Goal: Navigation & Orientation: Find specific page/section

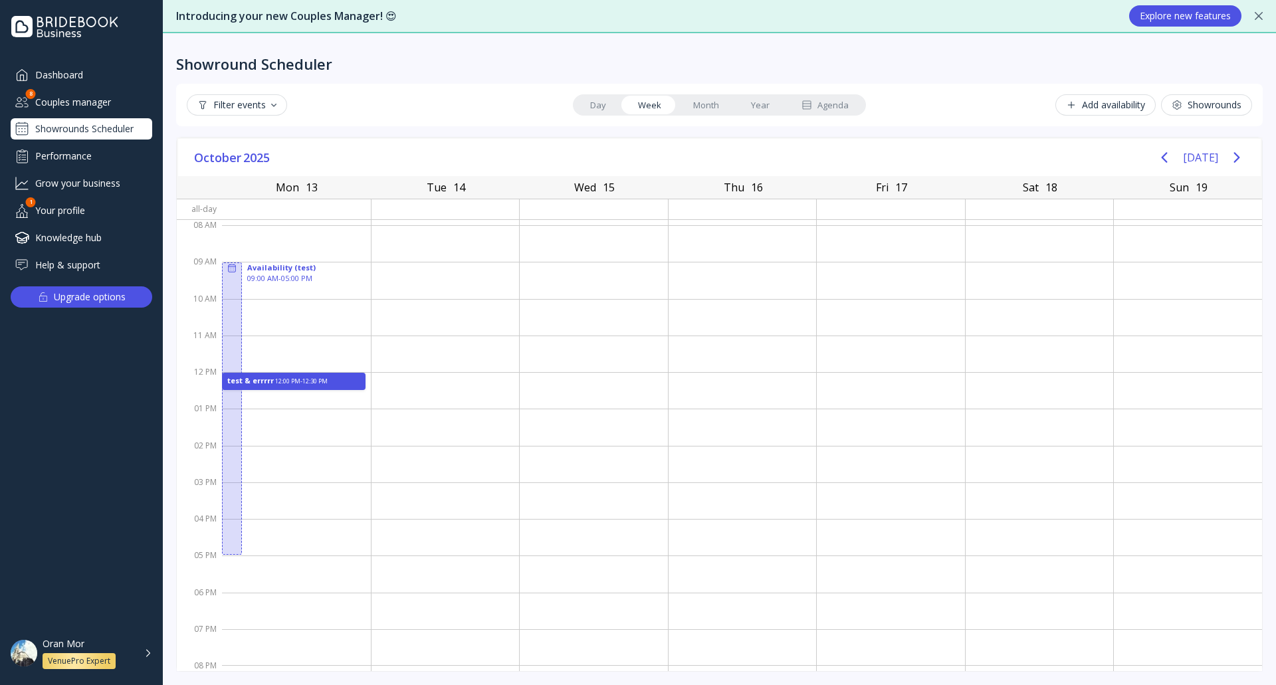
click at [153, 669] on div "Oran Mor VenuePro Expert" at bounding box center [81, 653] width 163 height 43
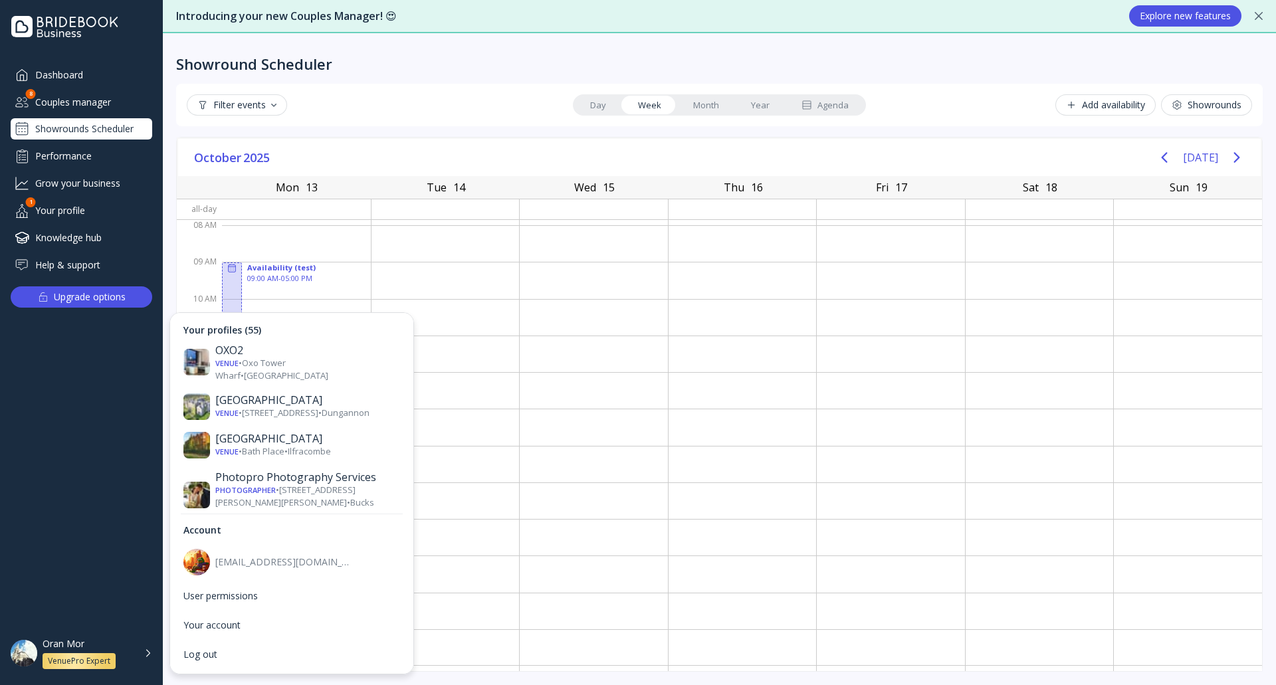
scroll to position [1529, 0]
click at [312, 636] on div "Venue • Rag Ln • Exeter" at bounding box center [307, 642] width 185 height 13
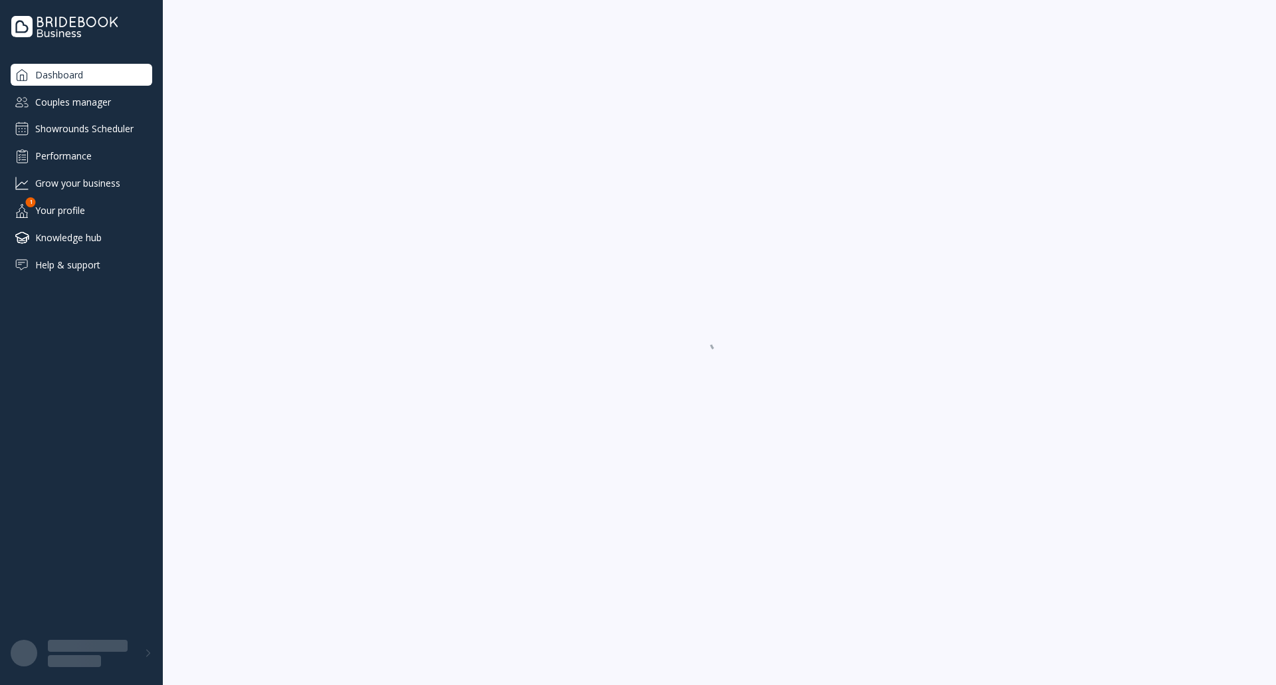
click at [86, 128] on div "Showrounds Scheduler" at bounding box center [82, 128] width 142 height 21
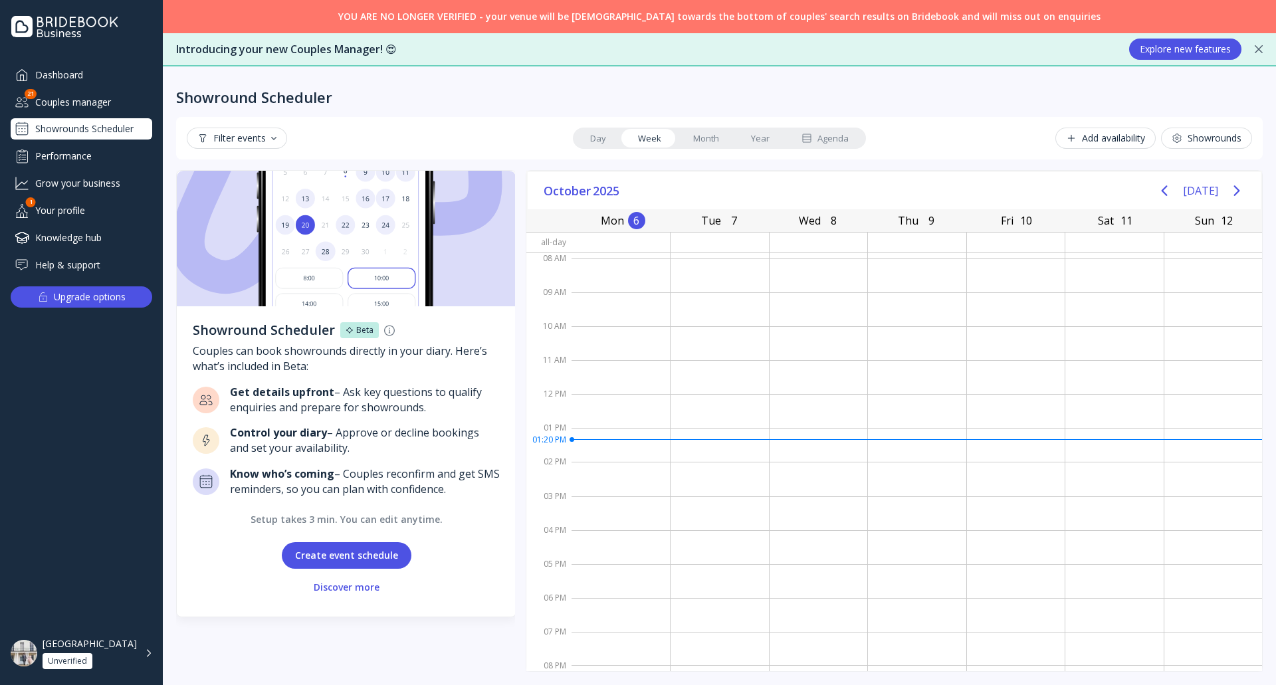
click at [140, 654] on div "Rockbeare Manor Unverified" at bounding box center [98, 653] width 110 height 31
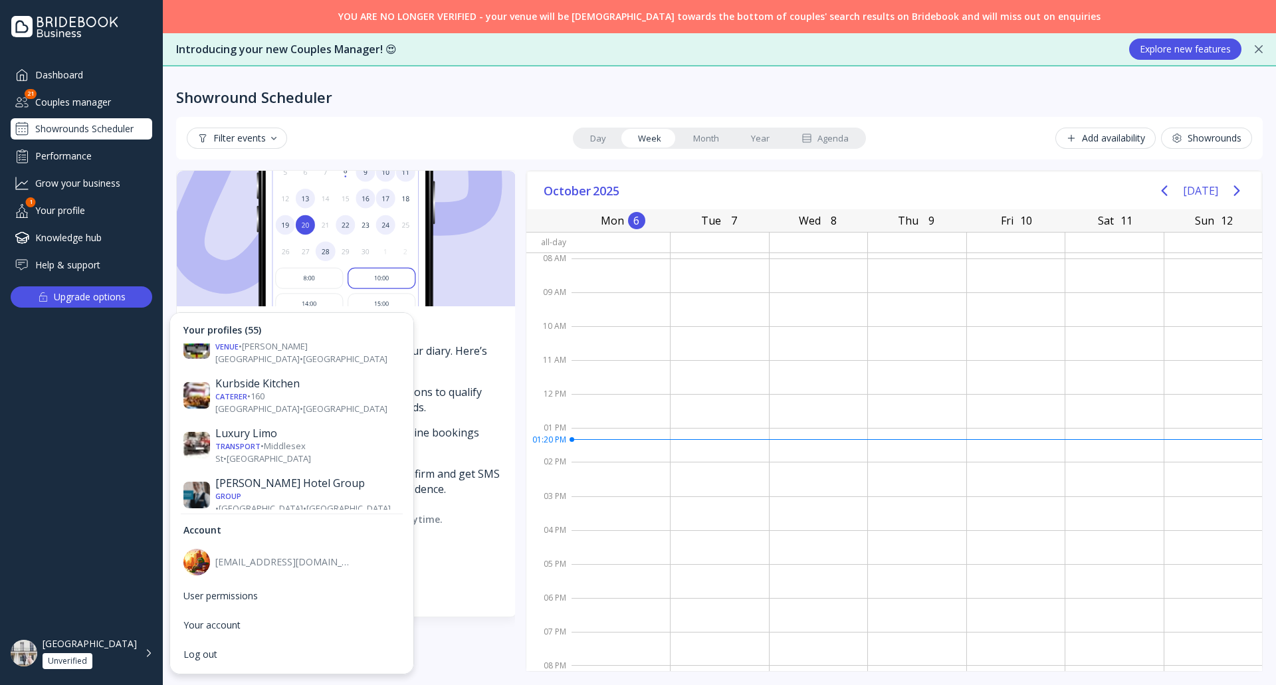
scroll to position [1263, 0]
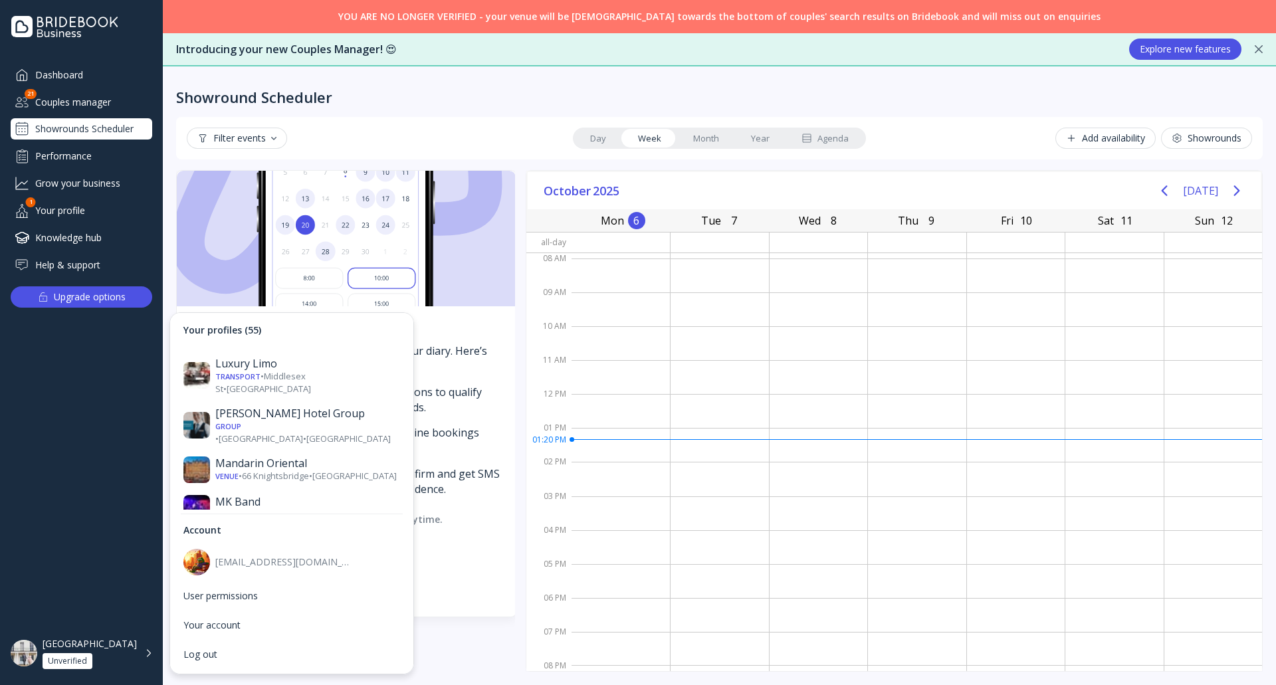
click at [315, 675] on div "Venue • 57 Parkanaur Road • Dungannon" at bounding box center [307, 681] width 185 height 13
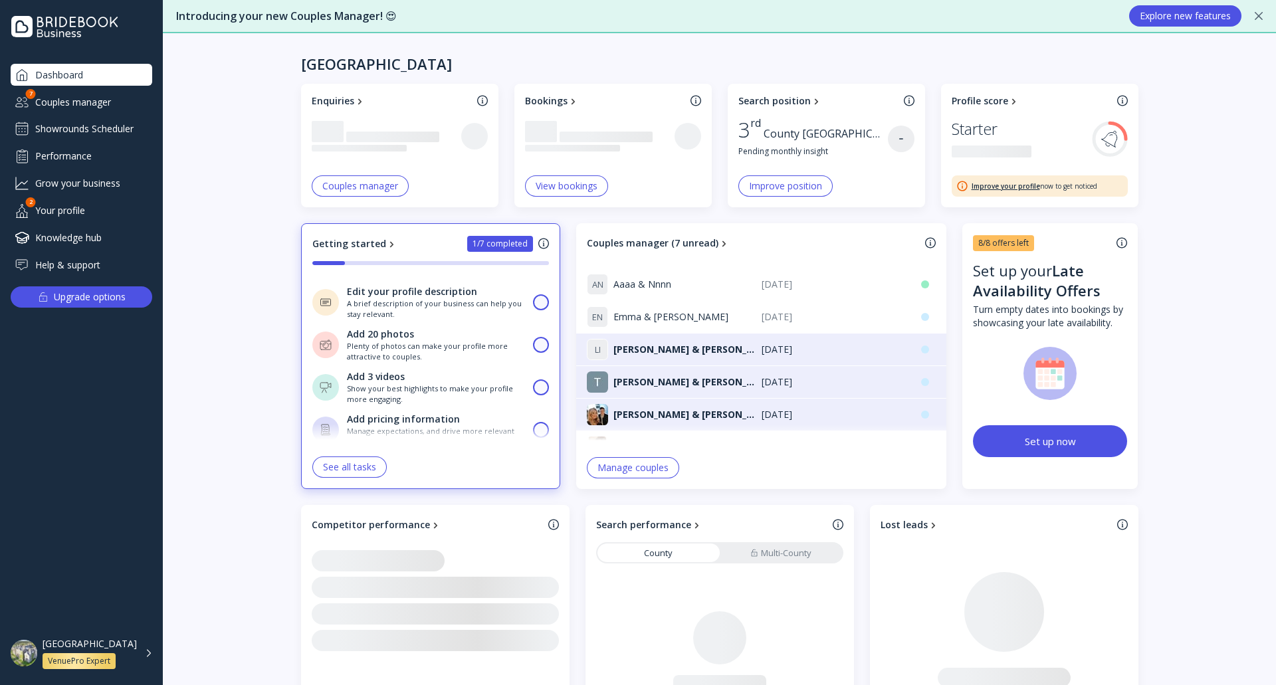
click at [114, 124] on div "Showrounds Scheduler" at bounding box center [82, 128] width 142 height 21
